Goal: Task Accomplishment & Management: Manage account settings

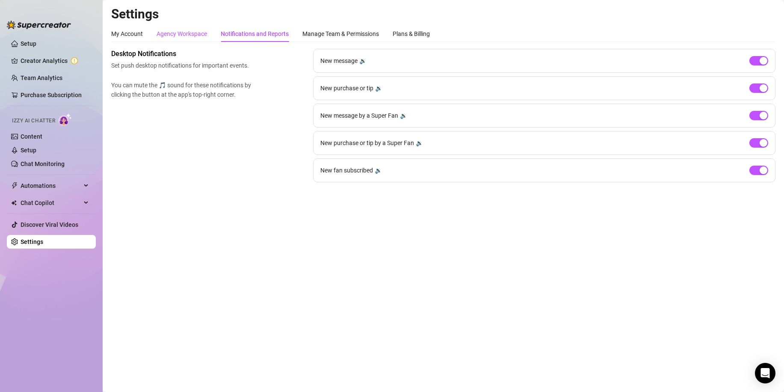
click at [182, 35] on div "Agency Workspace" at bounding box center [181, 33] width 50 height 9
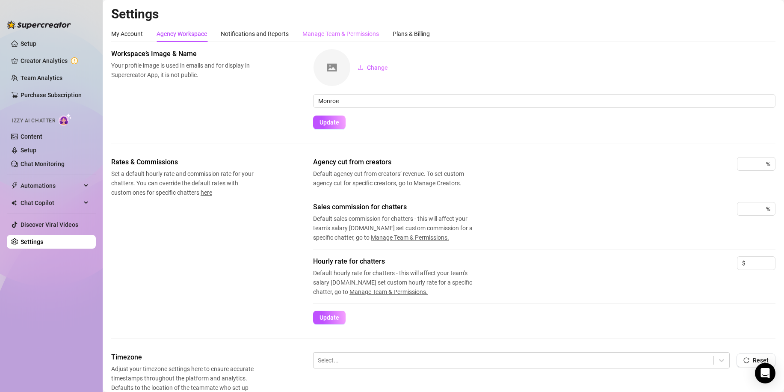
click at [342, 28] on div "Manage Team & Permissions" at bounding box center [340, 34] width 77 height 16
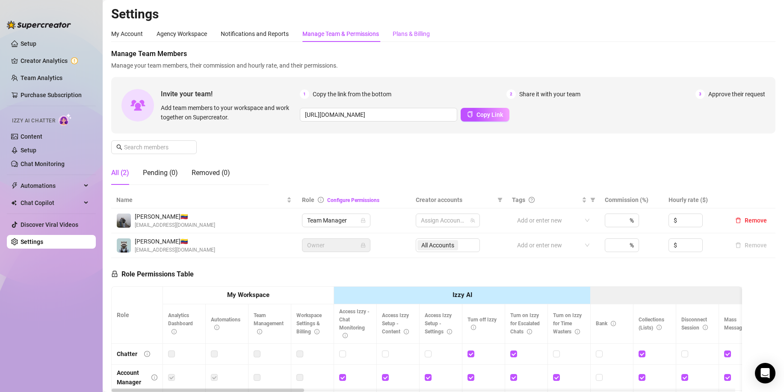
click at [420, 29] on div "Plans & Billing" at bounding box center [410, 33] width 37 height 9
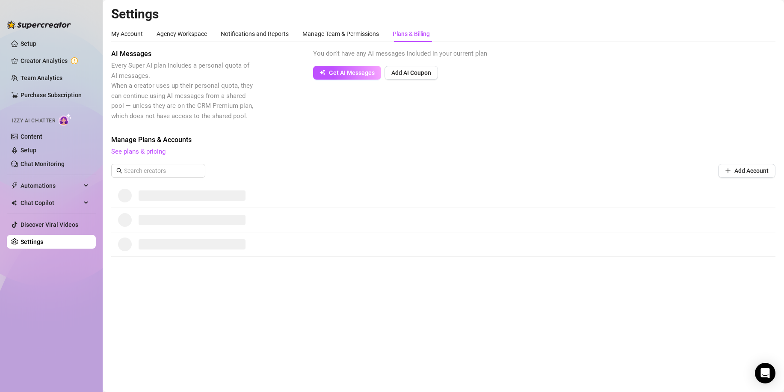
click at [345, 44] on div "My Account Agency Workspace Notifications and Reports Manage Team & Permissions…" at bounding box center [443, 141] width 664 height 231
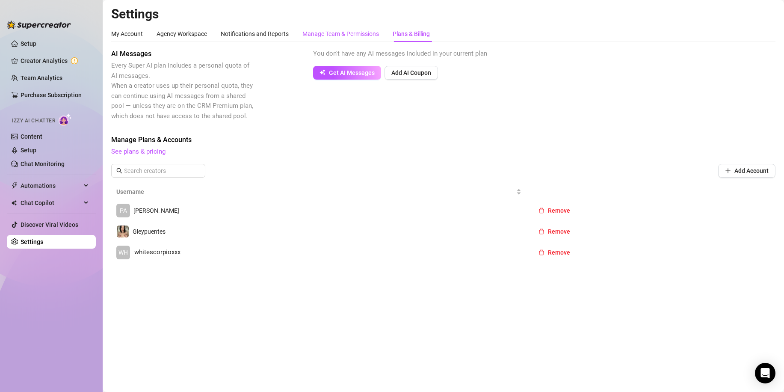
click at [357, 29] on div "Manage Team & Permissions" at bounding box center [340, 33] width 77 height 9
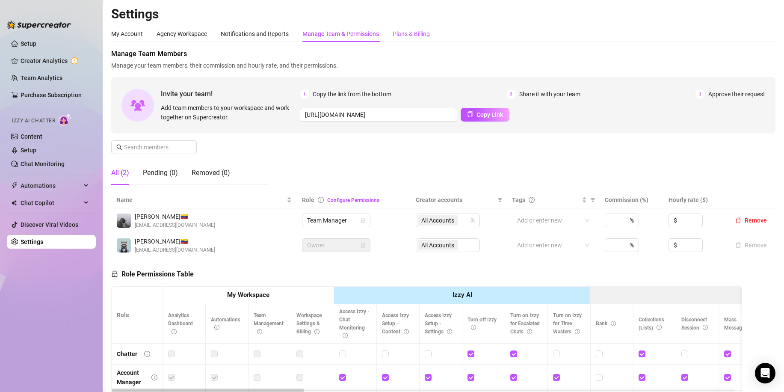
click at [427, 31] on div "Plans & Billing" at bounding box center [410, 33] width 37 height 9
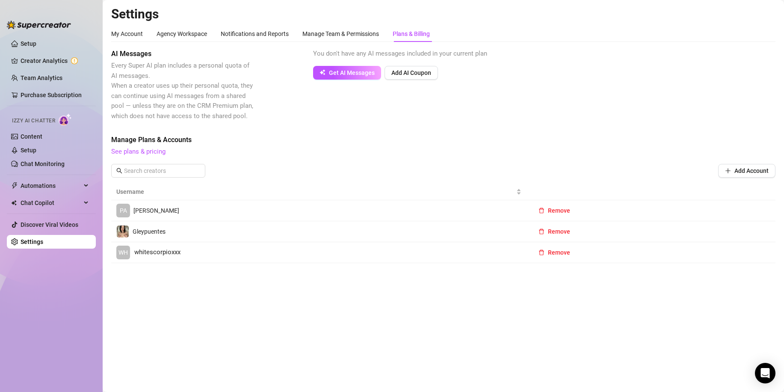
click at [156, 248] on span "whitescorpioxxx" at bounding box center [157, 252] width 46 height 10
click at [130, 34] on div "My Account" at bounding box center [127, 33] width 32 height 9
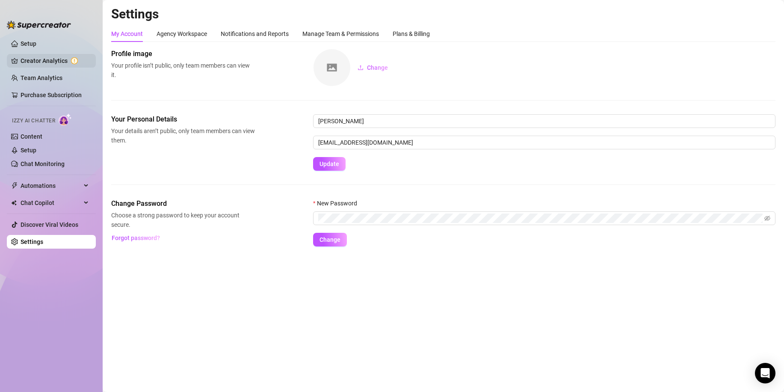
click at [33, 65] on link "Creator Analytics" at bounding box center [55, 61] width 68 height 14
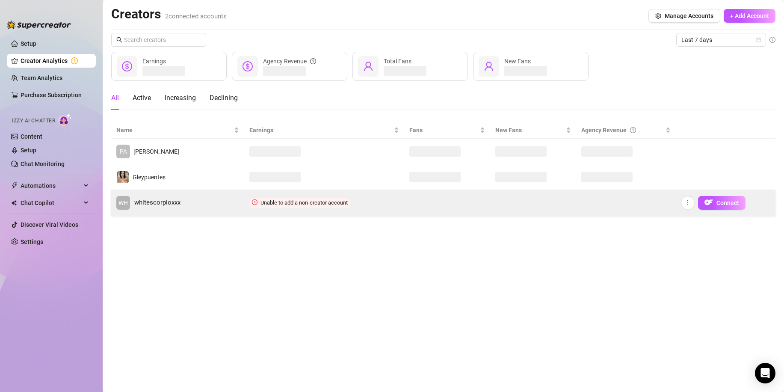
click at [289, 208] on td "Unable to add a non-creator account" at bounding box center [324, 203] width 160 height 26
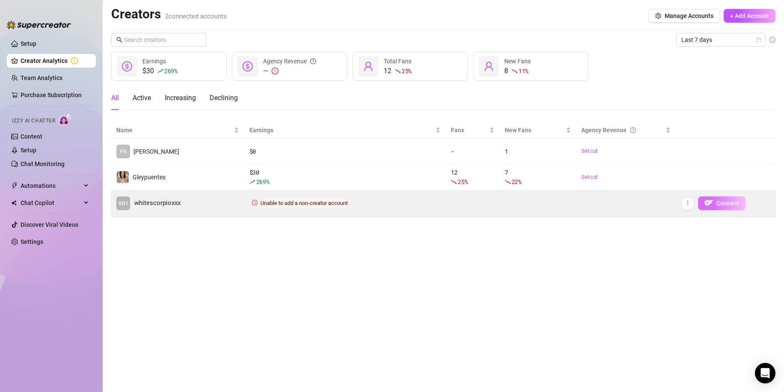
click at [735, 204] on span "Connect" at bounding box center [727, 203] width 23 height 7
click at [147, 198] on span "whitescorpioxxx" at bounding box center [157, 203] width 46 height 10
click at [265, 203] on span "Unable to add a non-creator account" at bounding box center [303, 203] width 87 height 6
click at [262, 202] on span "Unable to add a non-creator account" at bounding box center [303, 203] width 87 height 6
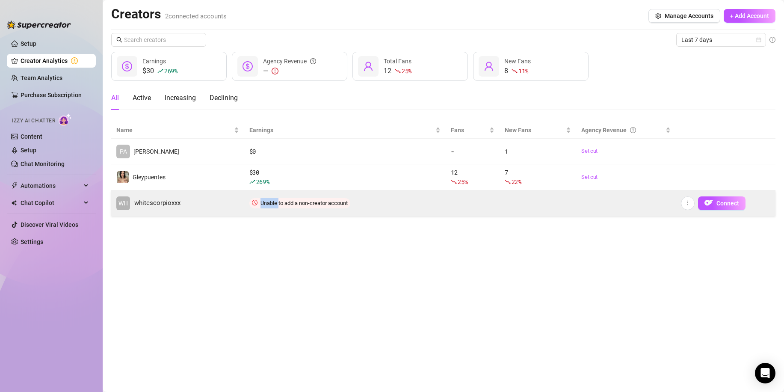
click at [262, 203] on span "Unable to add a non-creator account" at bounding box center [303, 203] width 87 height 6
click at [251, 200] on span "Unable to add a non-creator account" at bounding box center [299, 203] width 101 height 10
click at [162, 202] on span "whitescorpioxxx" at bounding box center [157, 203] width 46 height 10
click at [686, 200] on icon "more" at bounding box center [687, 203] width 6 height 6
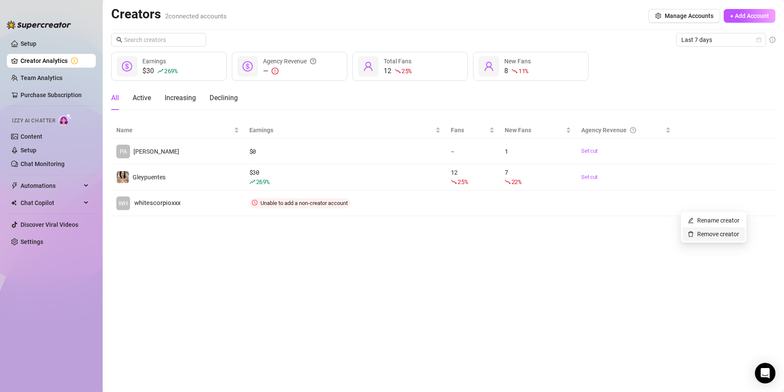
click at [711, 235] on link "Remove creator" at bounding box center [712, 233] width 51 height 7
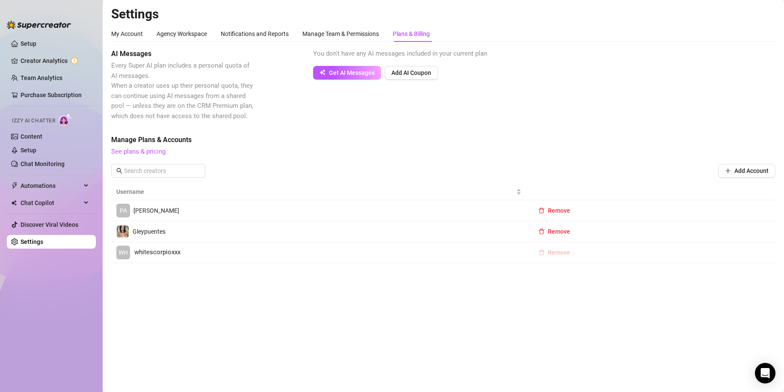
click at [564, 251] on span "Remove" at bounding box center [559, 252] width 22 height 7
click at [611, 230] on span "OK" at bounding box center [611, 230] width 8 height 7
